Goal: Information Seeking & Learning: Find specific fact

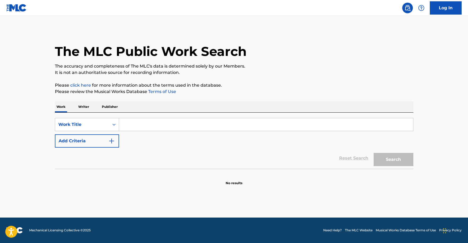
click at [174, 123] on input "Search Form" at bounding box center [266, 124] width 294 height 13
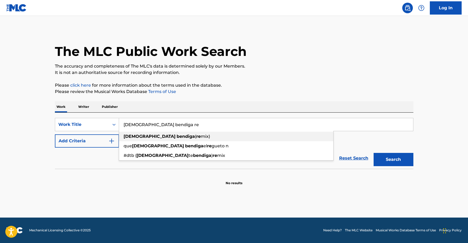
type input "[DEMOGRAPHIC_DATA] bendiga re"
click at [177, 137] on strong "bendiga" at bounding box center [186, 136] width 18 height 5
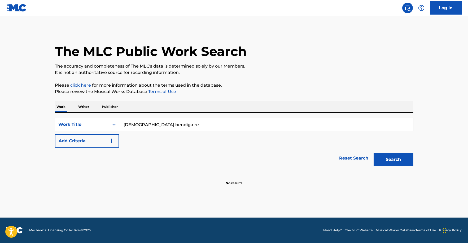
click at [408, 160] on button "Search" at bounding box center [393, 159] width 40 height 13
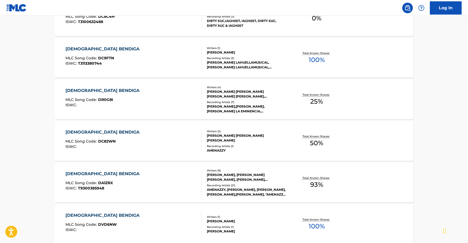
scroll to position [406, 0]
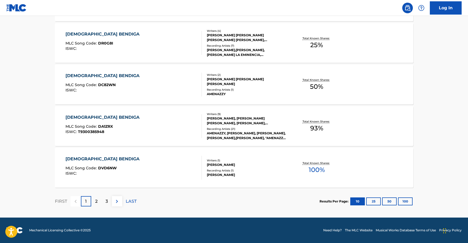
click at [110, 126] on span "DA1ZRX" at bounding box center [105, 126] width 15 height 5
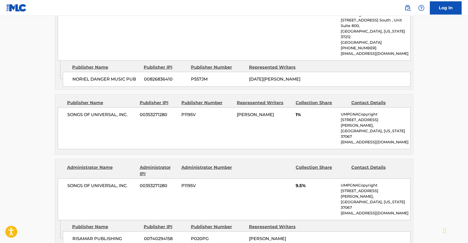
scroll to position [443, 0]
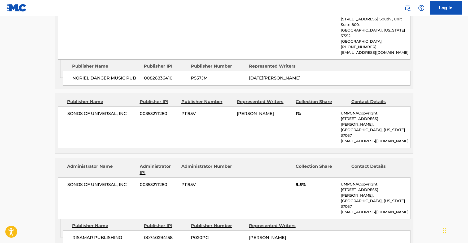
click at [261, 111] on span "[PERSON_NAME]" at bounding box center [255, 113] width 37 height 5
copy div "[PERSON_NAME]"
click at [25, 107] on main "< Back to public search results Copy work link [DEMOGRAPHIC_DATA] BENDIGA Work …" at bounding box center [234, 184] width 468 height 1222
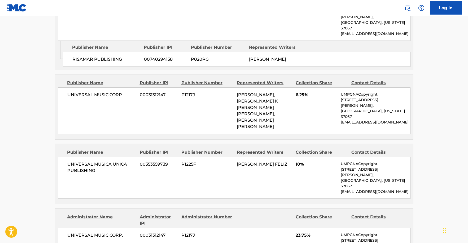
scroll to position [682, 0]
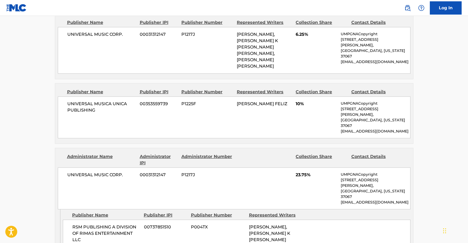
click at [263, 225] on span "[PERSON_NAME], [PERSON_NAME] K [PERSON_NAME] [PERSON_NAME], [PERSON_NAME] [PERS…" at bounding box center [269, 243] width 41 height 37
copy div "[PERSON_NAME], [PERSON_NAME] K [PERSON_NAME] [PERSON_NAME], [PERSON_NAME] [PERS…"
drag, startPoint x: 289, startPoint y: 157, endPoint x: 295, endPoint y: 156, distance: 6.4
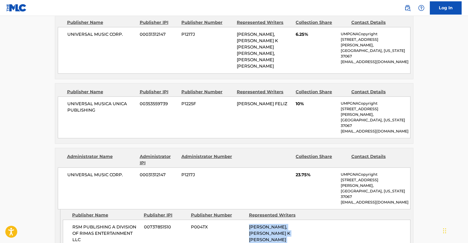
click at [289, 225] on span "[PERSON_NAME], [PERSON_NAME] K [PERSON_NAME] [PERSON_NAME], [PERSON_NAME] [PERS…" at bounding box center [269, 243] width 41 height 37
click at [296, 224] on div "[PERSON_NAME], [PERSON_NAME] K [PERSON_NAME] [PERSON_NAME], [PERSON_NAME] [PERS…" at bounding box center [276, 243] width 54 height 38
drag, startPoint x: 297, startPoint y: 155, endPoint x: 294, endPoint y: 155, distance: 2.9
click at [296, 224] on div "[PERSON_NAME], [PERSON_NAME] K [PERSON_NAME] [PERSON_NAME], [PERSON_NAME] [PERS…" at bounding box center [276, 243] width 54 height 38
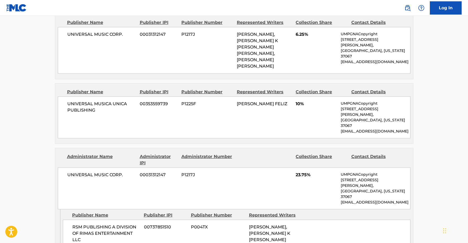
click at [290, 225] on span "[PERSON_NAME], [PERSON_NAME] K [PERSON_NAME] [PERSON_NAME], [PERSON_NAME] [PERS…" at bounding box center [269, 243] width 41 height 37
drag, startPoint x: 296, startPoint y: 155, endPoint x: 260, endPoint y: 157, distance: 36.6
click at [260, 224] on div "[PERSON_NAME], [PERSON_NAME] K [PERSON_NAME] [PERSON_NAME], [PERSON_NAME] [PERS…" at bounding box center [276, 243] width 54 height 38
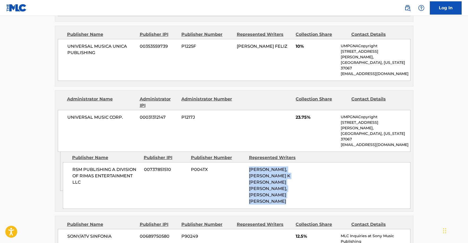
scroll to position [800, 0]
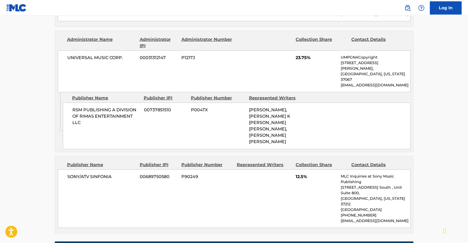
scroll to position [740, 0]
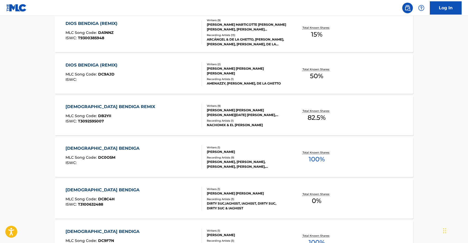
scroll to position [119, 0]
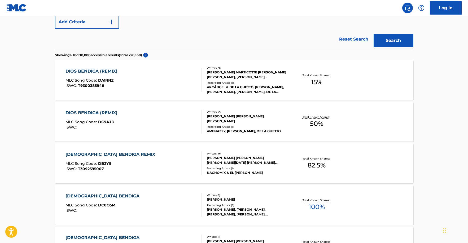
click at [153, 94] on div "DIOS BENDIGA (REMIX) MLC Song Code : DA1NNZ ISWC : T9300385948 Writers ( 9 ) [P…" at bounding box center [234, 80] width 358 height 40
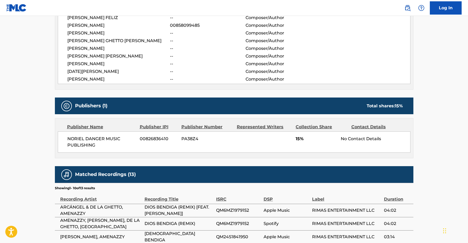
scroll to position [236, 0]
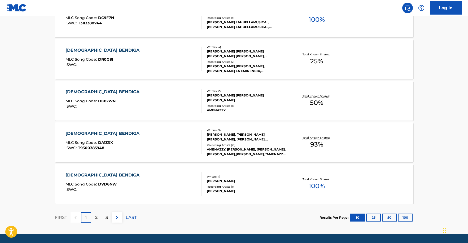
scroll to position [406, 0]
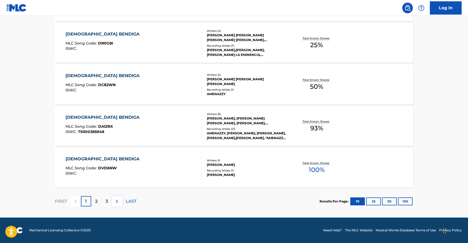
click at [94, 203] on div "2" at bounding box center [96, 201] width 10 height 10
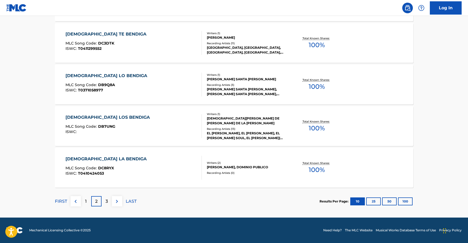
click at [90, 200] on div "1" at bounding box center [86, 201] width 10 height 10
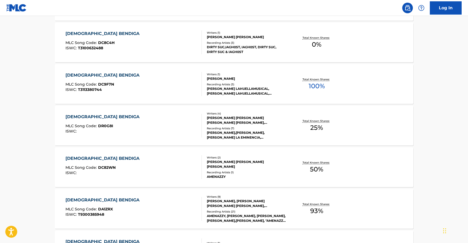
scroll to position [402, 0]
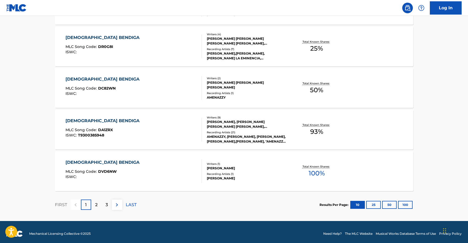
click at [139, 133] on div "DIOS BENDIGA MLC Song Code : DA1ZRX ISWC : T9300385948" at bounding box center [133, 130] width 136 height 24
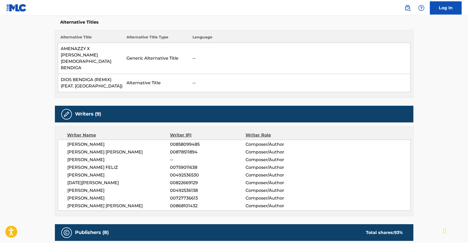
scroll to position [227, 0]
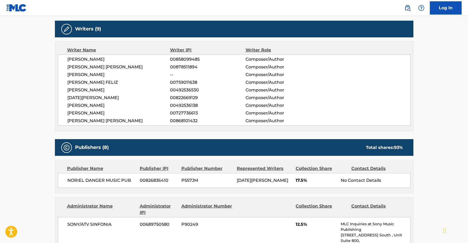
drag, startPoint x: 114, startPoint y: 62, endPoint x: 68, endPoint y: 63, distance: 46.4
click at [68, 72] on span "[PERSON_NAME]" at bounding box center [118, 75] width 103 height 6
copy span "[PERSON_NAME]"
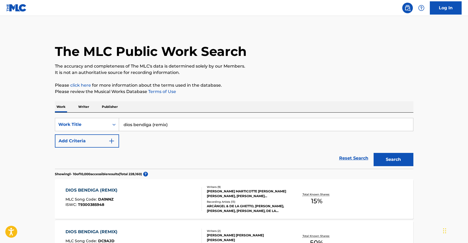
click at [180, 124] on input "dios bendiga (remix)" at bounding box center [266, 124] width 294 height 13
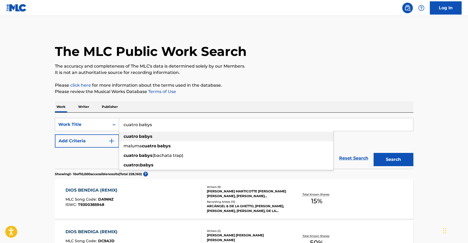
type input "cuatro babys"
click at [175, 136] on div "cuatro babys" at bounding box center [226, 137] width 214 height 10
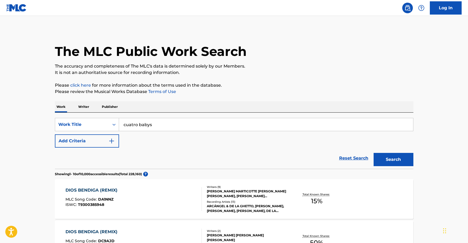
click at [393, 160] on button "Search" at bounding box center [393, 159] width 40 height 13
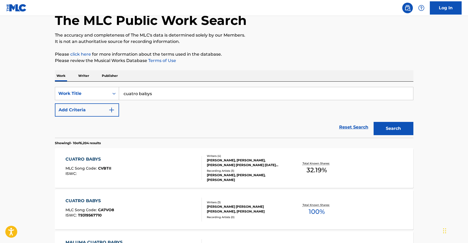
scroll to position [35, 0]
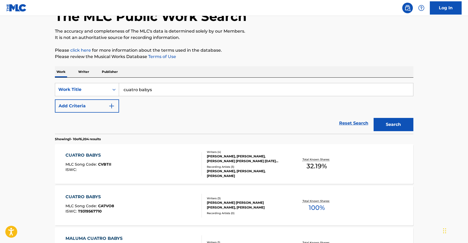
click at [165, 90] on input "cuatro babys" at bounding box center [266, 89] width 294 height 13
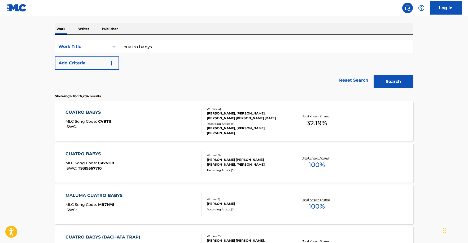
scroll to position [79, 0]
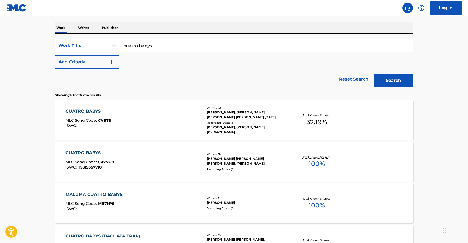
click at [110, 63] on img "Search Form" at bounding box center [111, 62] width 6 height 6
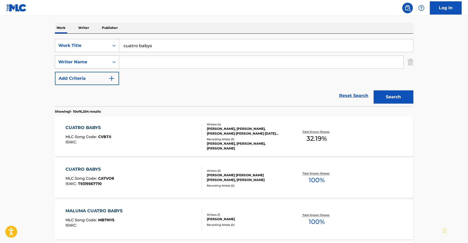
click at [106, 61] on div "Writer Name" at bounding box center [82, 62] width 54 height 10
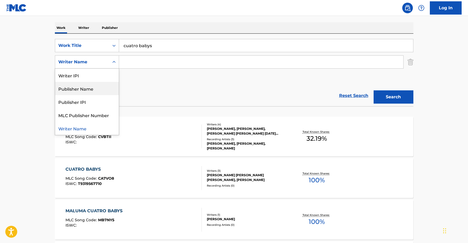
click at [94, 87] on div "Publisher Name" at bounding box center [87, 88] width 64 height 13
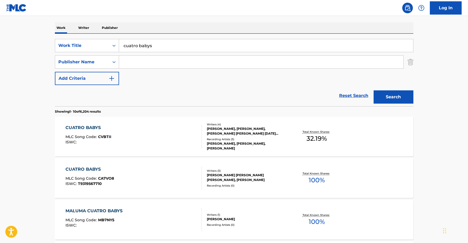
click at [152, 63] on input "Search Form" at bounding box center [261, 62] width 284 height 13
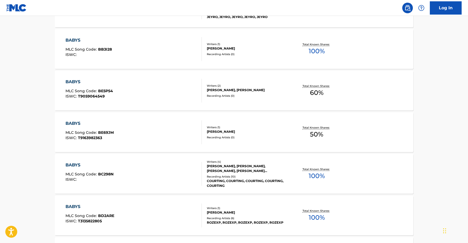
scroll to position [422, 0]
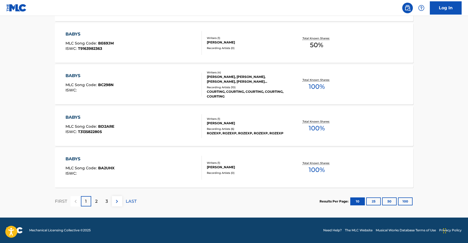
click at [99, 204] on div "2" at bounding box center [96, 201] width 10 height 10
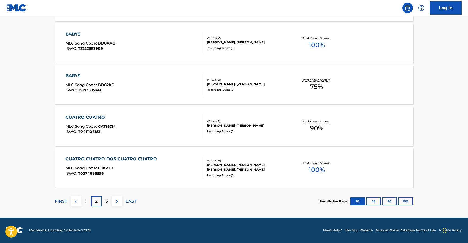
click at [110, 202] on div "3" at bounding box center [107, 201] width 10 height 10
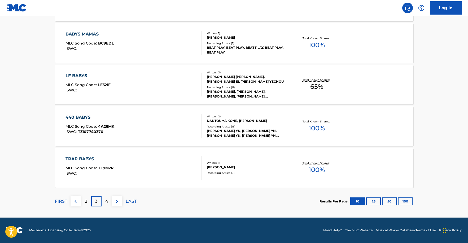
click at [80, 201] on button at bounding box center [76, 201] width 10 height 10
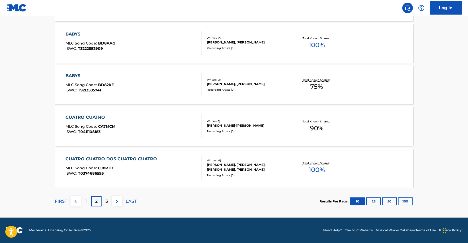
click at [88, 204] on div "1" at bounding box center [86, 201] width 10 height 10
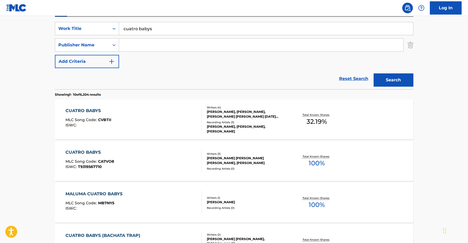
scroll to position [81, 0]
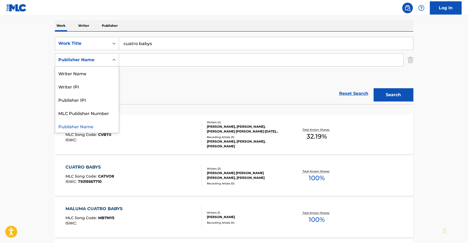
click at [103, 57] on div "Publisher Name" at bounding box center [82, 60] width 48 height 6
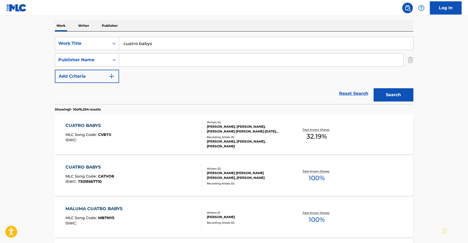
click at [155, 59] on input "Search Form" at bounding box center [261, 60] width 284 height 13
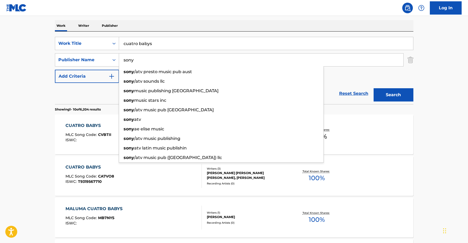
click at [373, 88] on button "Search" at bounding box center [393, 94] width 40 height 13
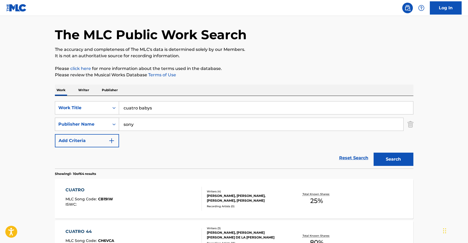
scroll to position [0, 0]
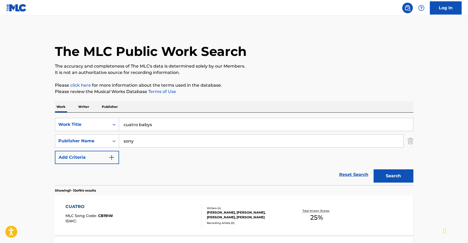
click at [141, 146] on input "sony" at bounding box center [261, 141] width 284 height 13
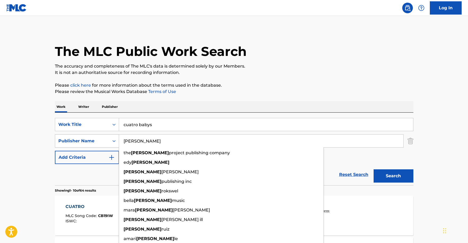
type input "[PERSON_NAME]"
click at [102, 143] on div "Publisher Name" at bounding box center [82, 141] width 48 height 6
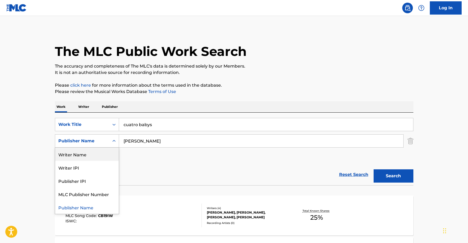
click at [91, 156] on div "Writer Name" at bounding box center [87, 154] width 64 height 13
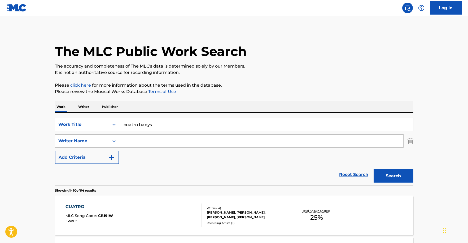
click at [144, 140] on input "Search Form" at bounding box center [261, 141] width 284 height 13
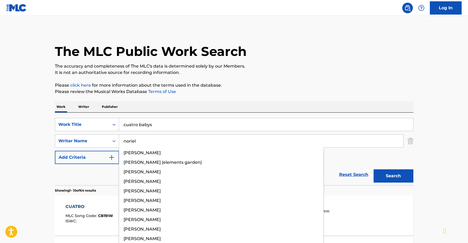
click at [373, 169] on button "Search" at bounding box center [393, 175] width 40 height 13
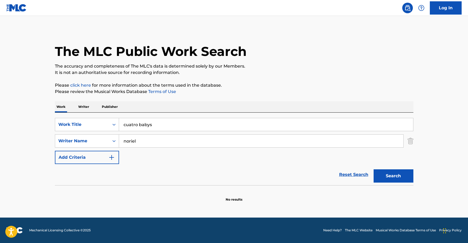
click at [141, 140] on input "noriel" at bounding box center [261, 141] width 284 height 13
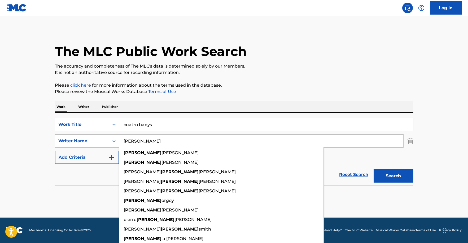
type input "[PERSON_NAME]"
click at [373, 169] on button "Search" at bounding box center [393, 175] width 40 height 13
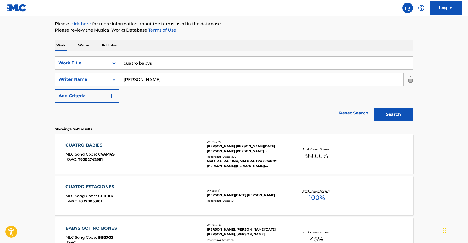
scroll to position [78, 0]
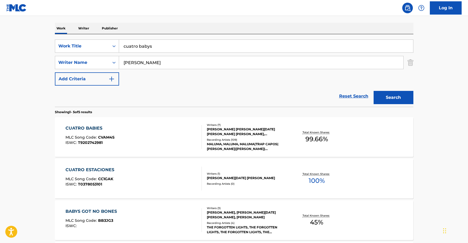
click at [163, 140] on div "CUATRO BABIES MLC Song Code : CVAM4S ISWC : T9202742981" at bounding box center [133, 137] width 136 height 24
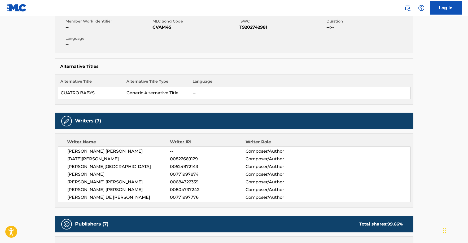
scroll to position [12, 0]
